Goal: Information Seeking & Learning: Learn about a topic

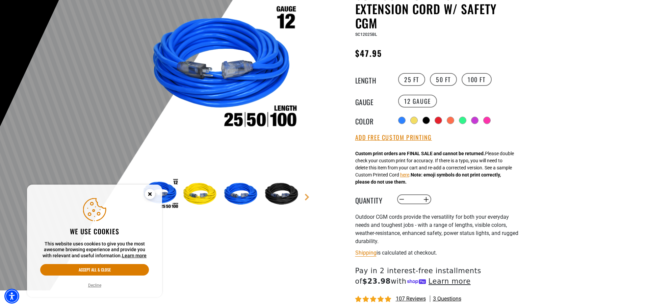
scroll to position [203, 0]
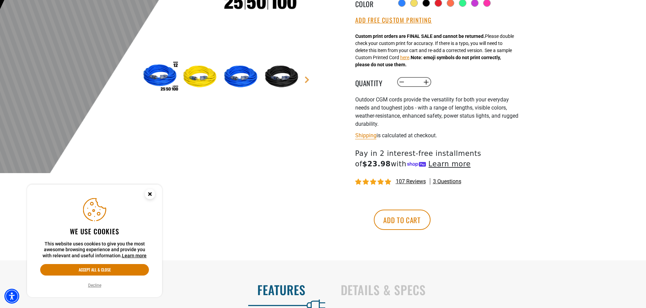
click at [153, 193] on circle "Close this option" at bounding box center [150, 194] width 10 height 10
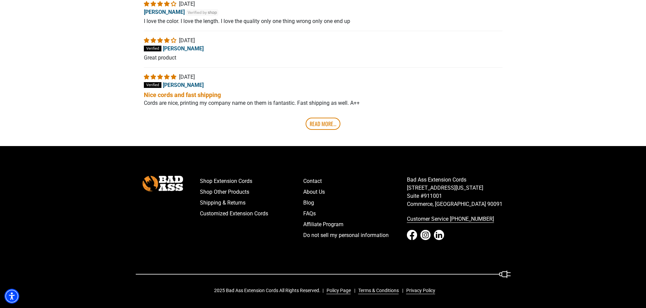
scroll to position [1300, 0]
click at [312, 215] on link "FAQs" at bounding box center [355, 213] width 104 height 11
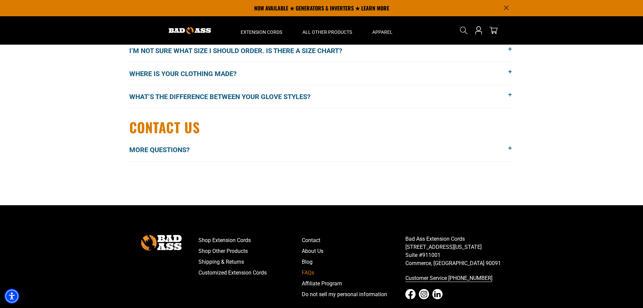
scroll to position [945, 0]
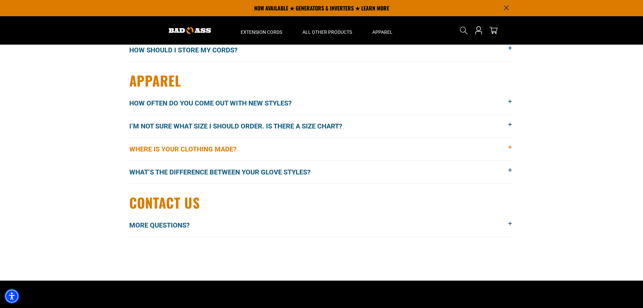
click at [208, 145] on span "Where is your clothing made?" at bounding box center [187, 149] width 117 height 10
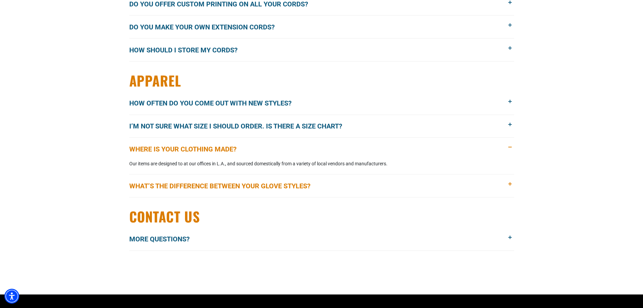
scroll to position [1094, 0]
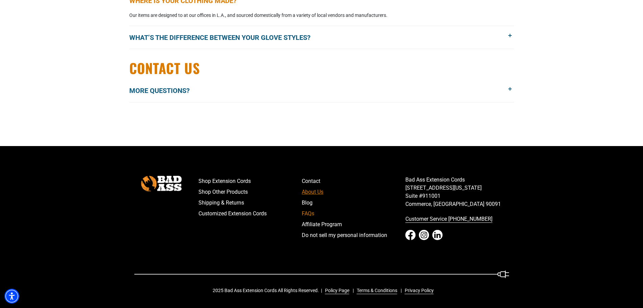
click at [318, 192] on link "About Us" at bounding box center [354, 191] width 104 height 11
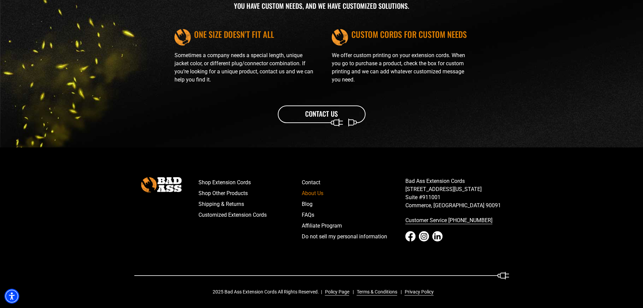
scroll to position [782, 0]
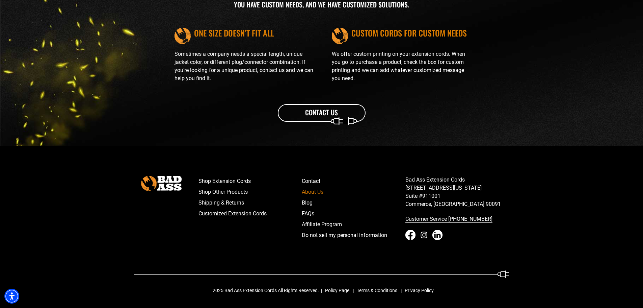
click at [424, 234] on icon "Instagram - open in a new tab" at bounding box center [424, 235] width 10 height 10
